Goal: Information Seeking & Learning: Learn about a topic

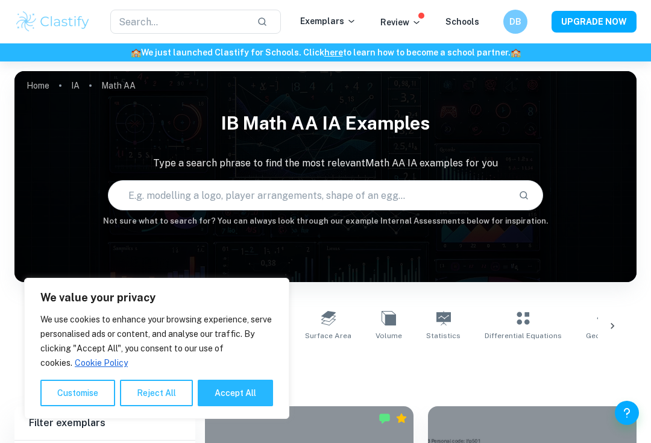
scroll to position [323, 0]
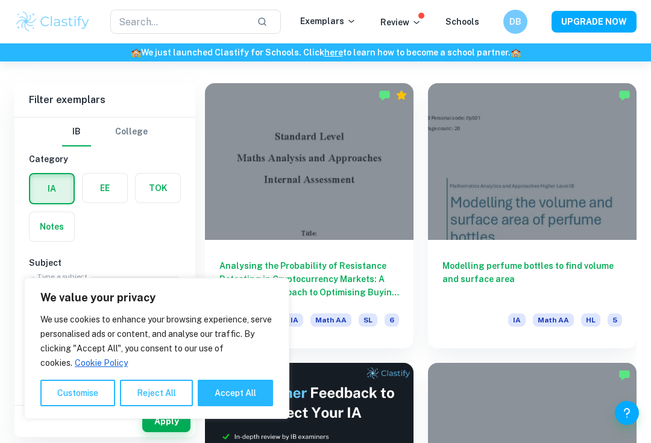
click at [372, 209] on div at bounding box center [309, 161] width 208 height 157
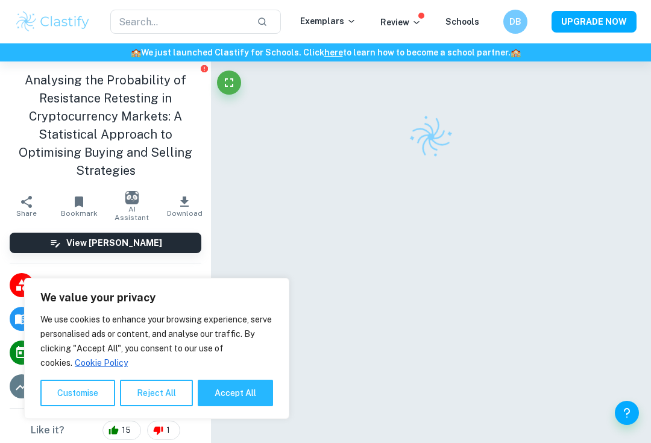
click at [251, 394] on div "We use cookies to enhance your browsing experience, serve personalised ads or c…" at bounding box center [156, 359] width 233 height 94
click at [260, 406] on button "Accept All" at bounding box center [235, 393] width 75 height 27
checkbox input "true"
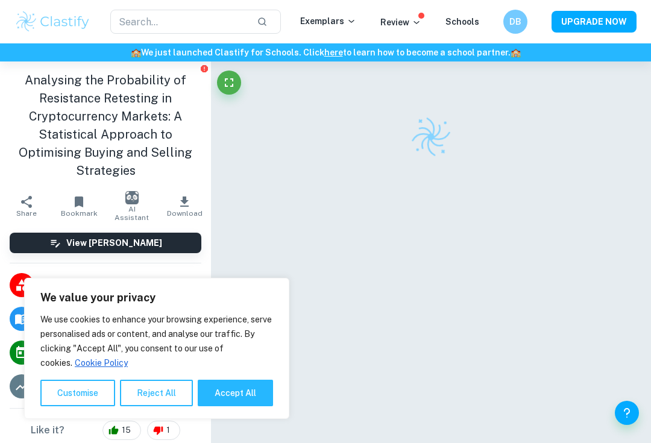
checkbox input "true"
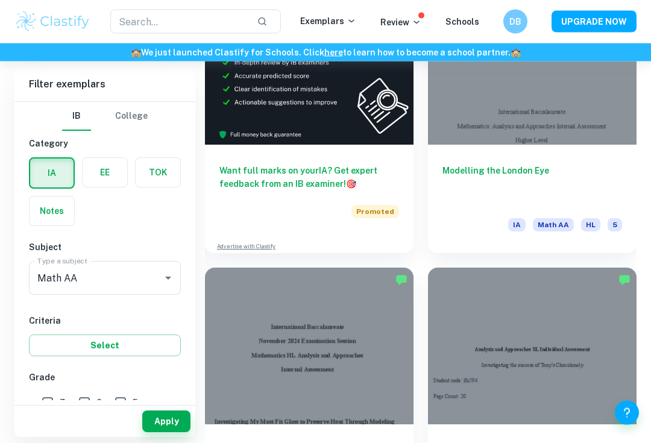
scroll to position [697, 0]
click at [378, 319] on div at bounding box center [309, 345] width 208 height 157
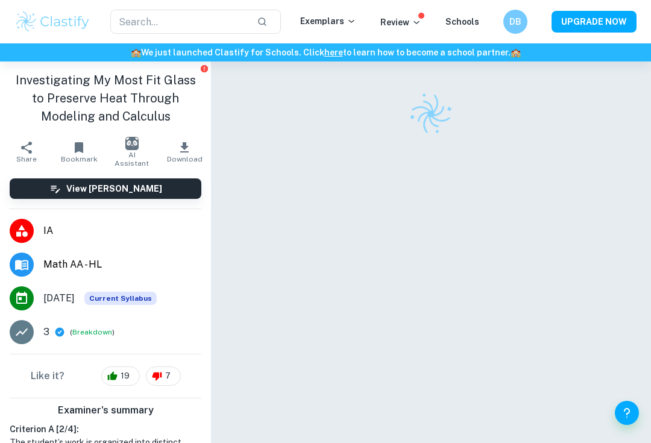
scroll to position [24, 0]
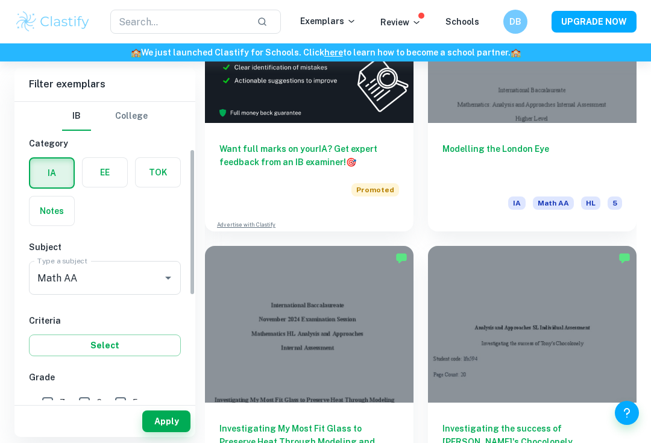
scroll to position [152, 0]
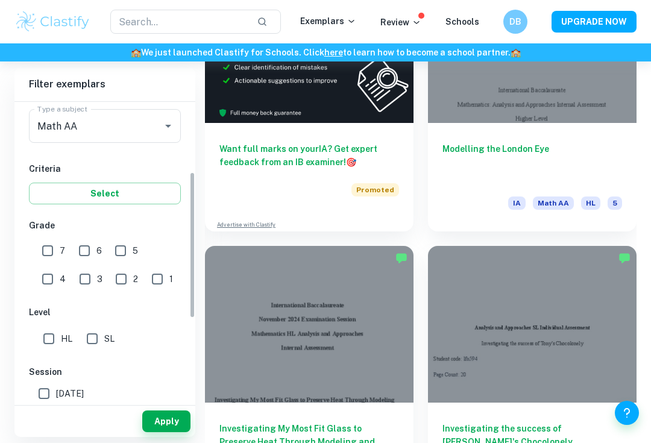
click at [49, 251] on input "7" at bounding box center [48, 251] width 24 height 24
checkbox input "true"
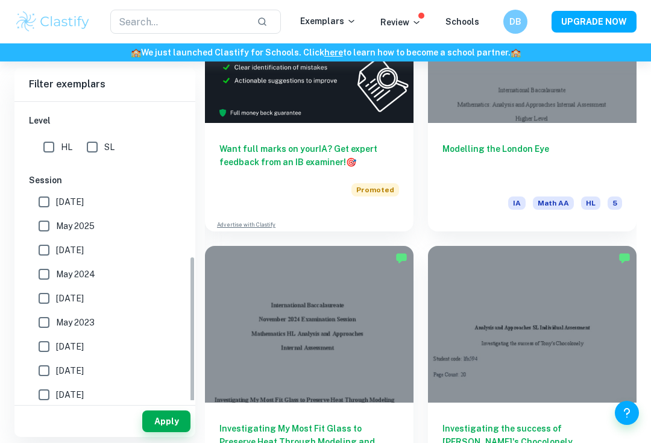
scroll to position [333, 0]
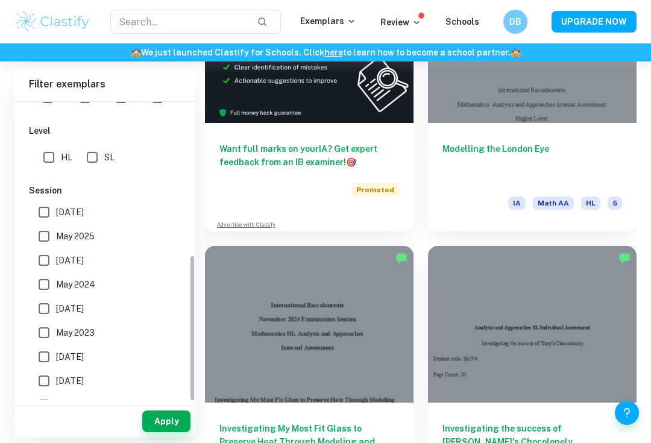
click at [45, 159] on input "HL" at bounding box center [49, 157] width 24 height 24
checkbox input "true"
click at [38, 234] on input "May 2025" at bounding box center [44, 236] width 24 height 24
click at [40, 236] on input "May 2025" at bounding box center [44, 236] width 24 height 24
checkbox input "false"
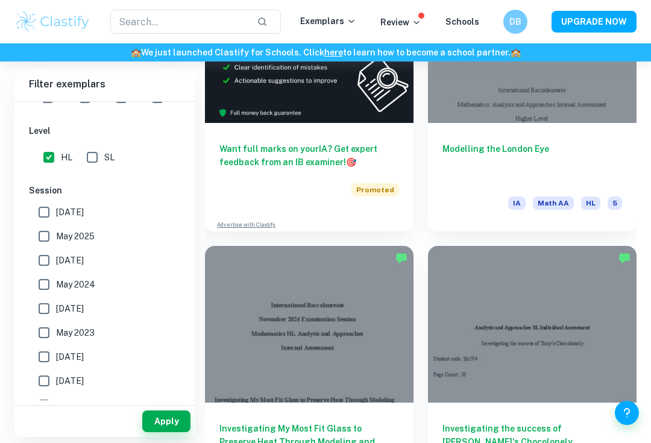
click at [180, 432] on button "Apply" at bounding box center [166, 421] width 48 height 22
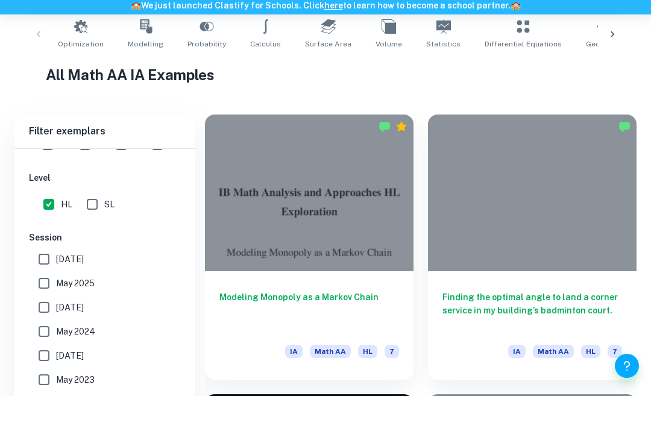
scroll to position [332, 0]
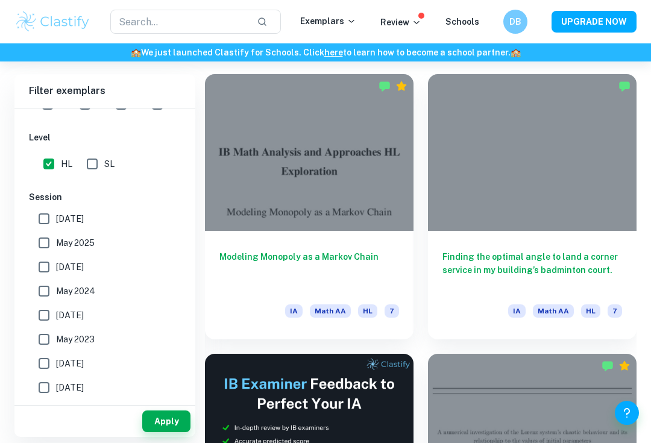
click at [611, 205] on div at bounding box center [532, 152] width 208 height 157
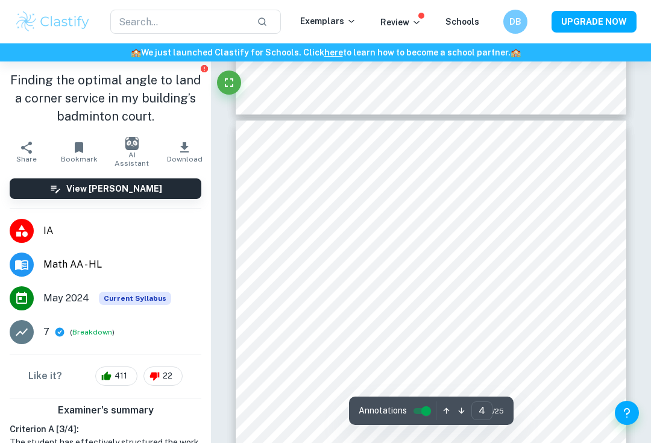
scroll to position [1756, 0]
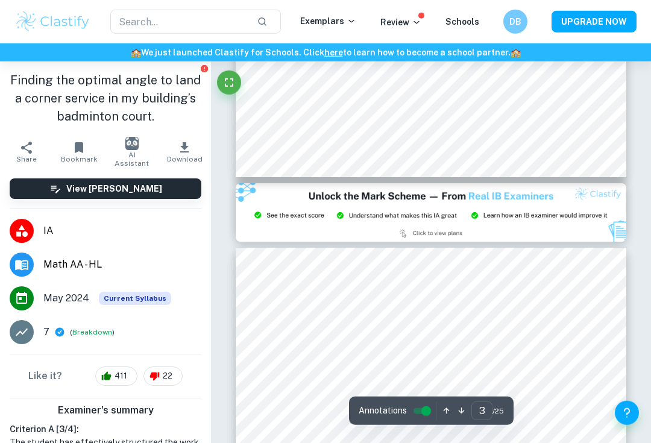
type input "2"
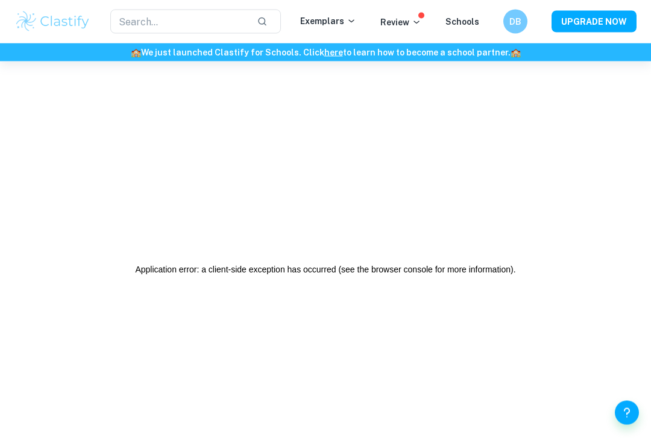
scroll to position [0, 0]
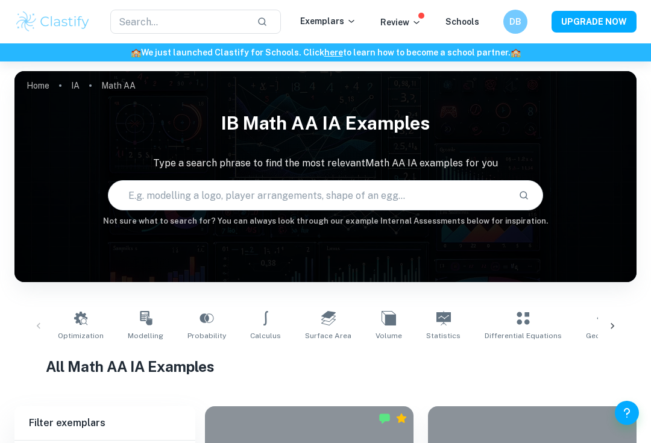
scroll to position [354, 0]
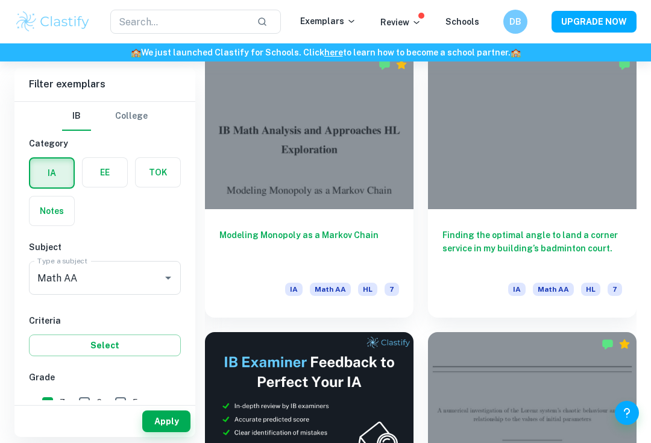
click at [615, 196] on div at bounding box center [532, 130] width 208 height 157
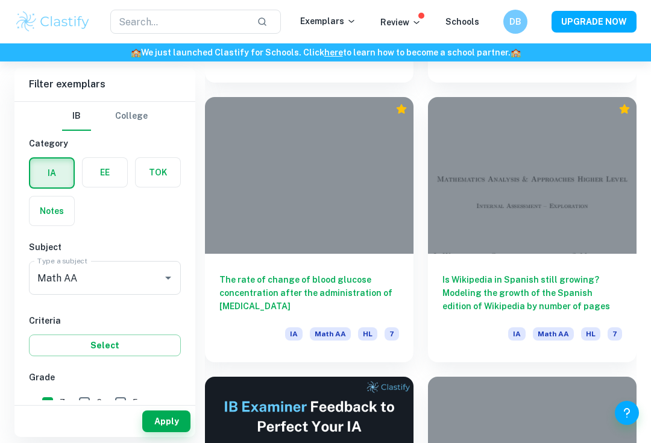
scroll to position [2545, 0]
